Goal: Information Seeking & Learning: Learn about a topic

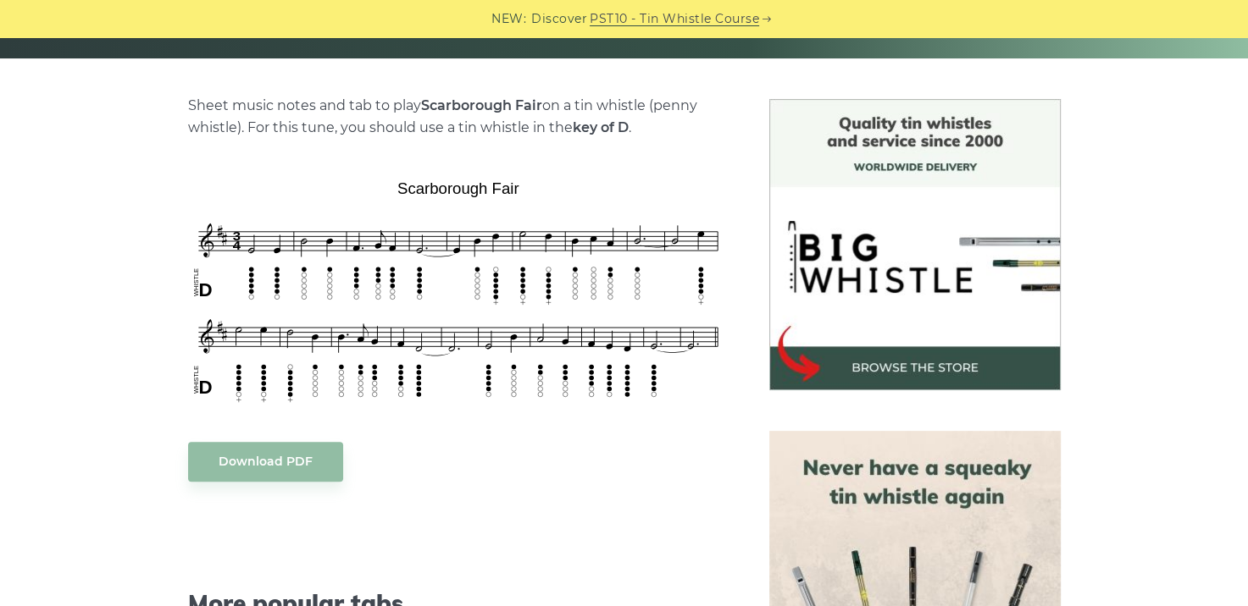
scroll to position [424, 0]
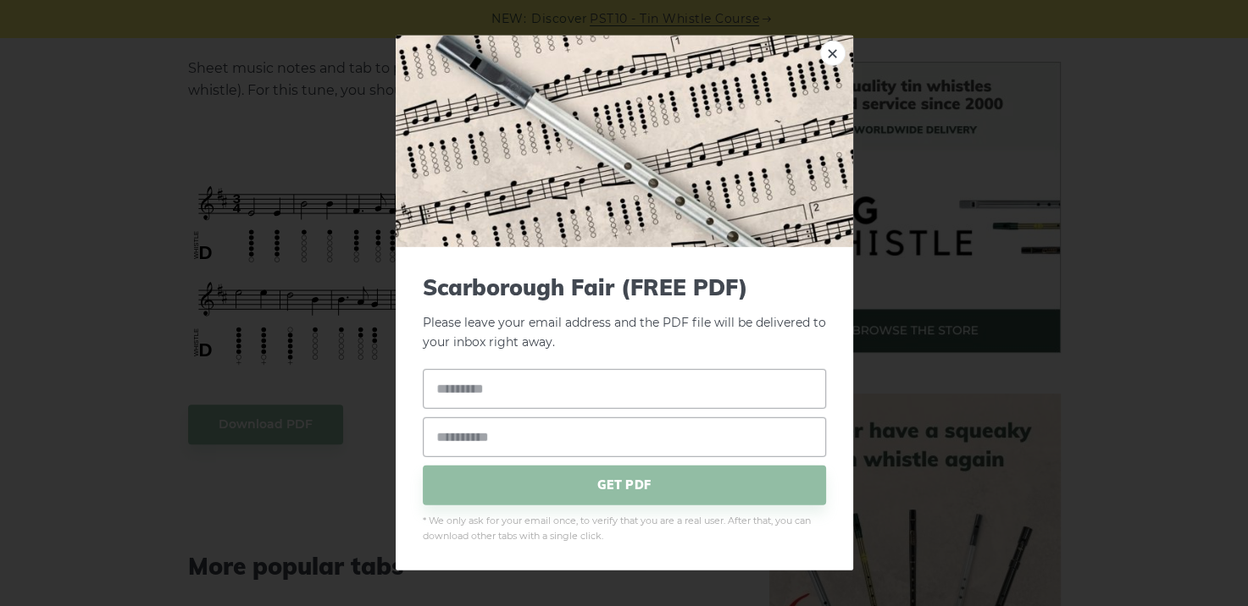
click at [833, 52] on link "×" at bounding box center [832, 53] width 25 height 25
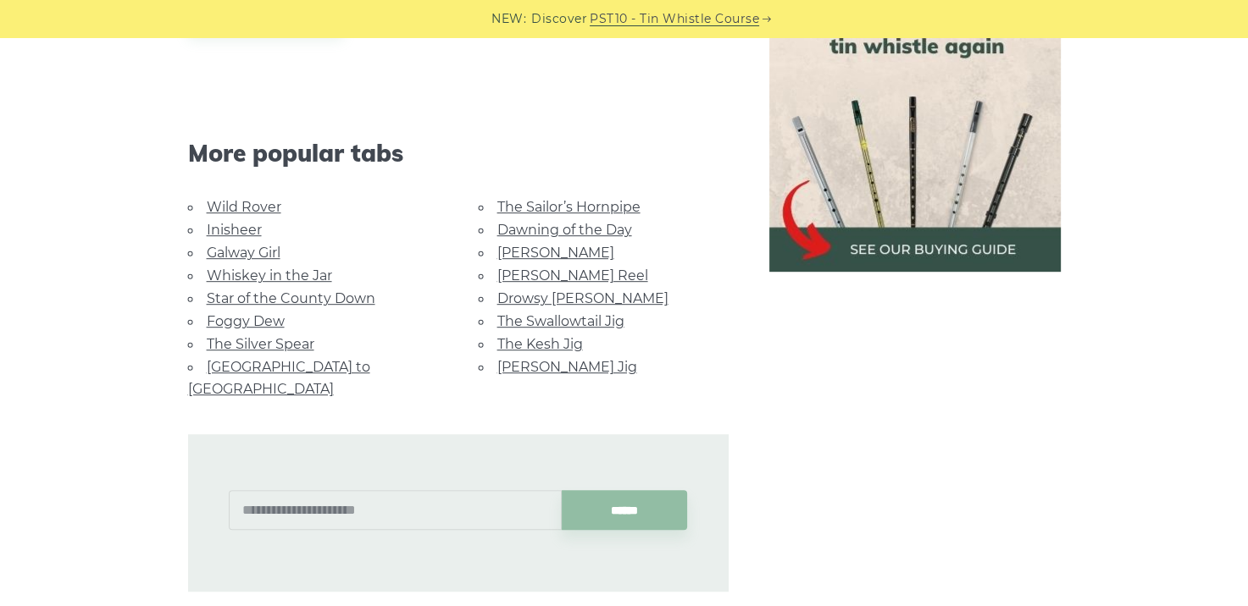
scroll to position [847, 0]
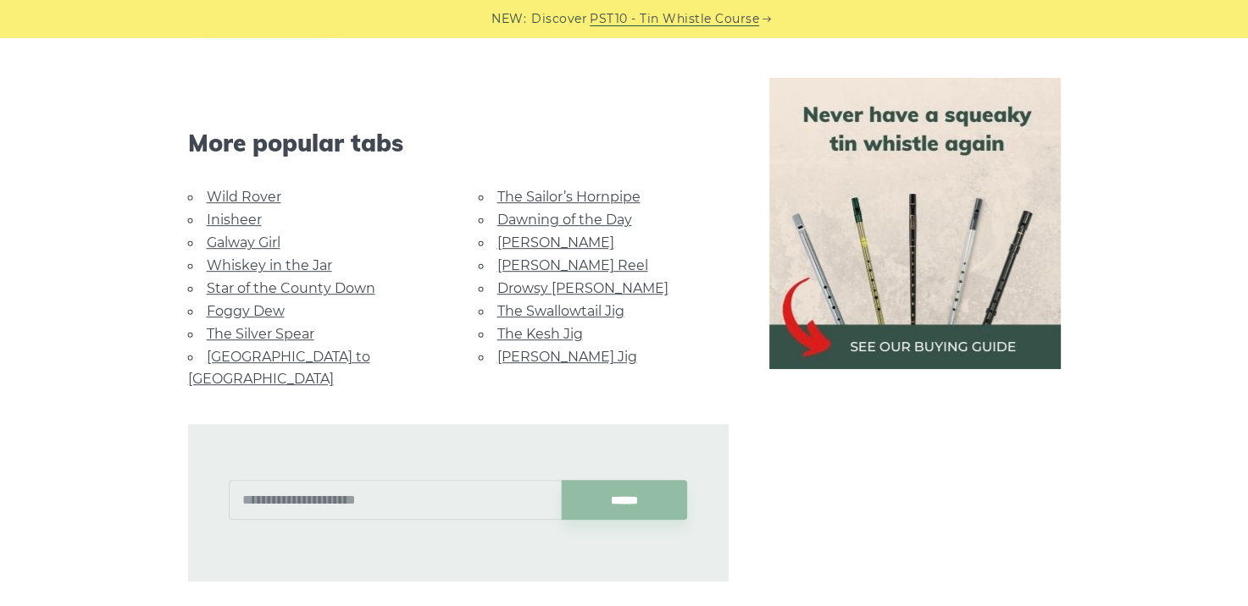
click at [253, 307] on link "Foggy Dew" at bounding box center [246, 311] width 78 height 16
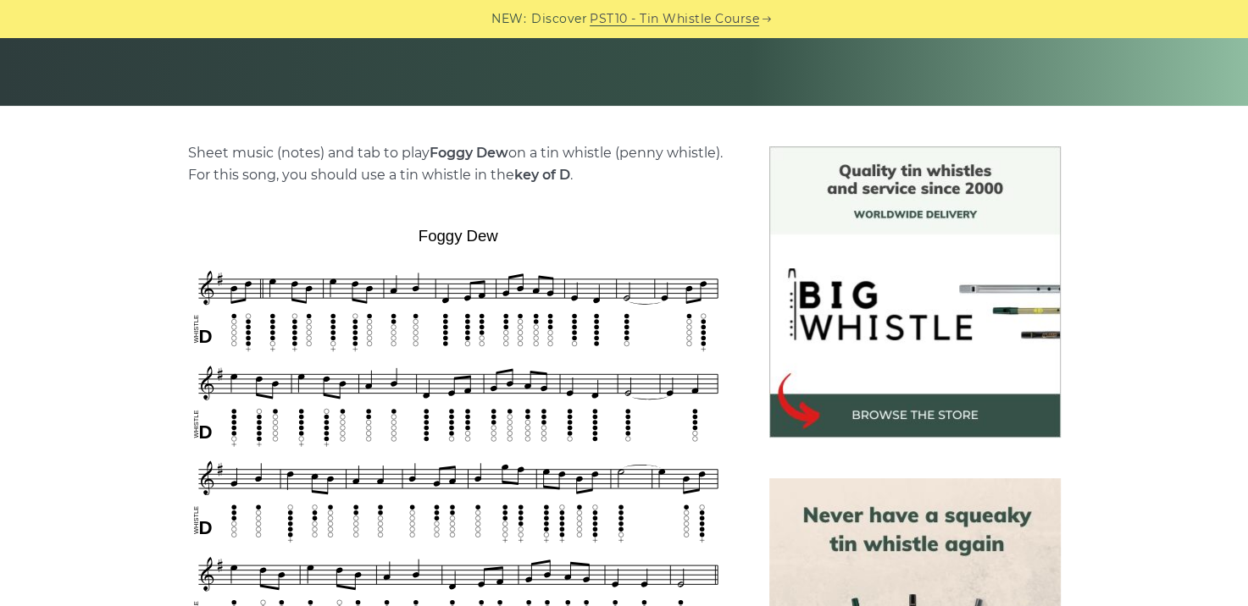
scroll to position [424, 0]
